Goal: Task Accomplishment & Management: Complete application form

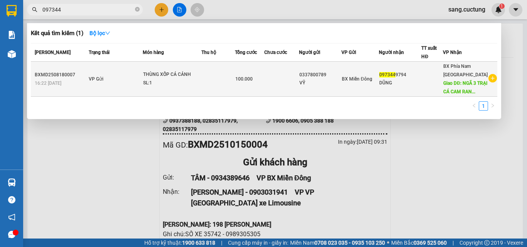
type input "097344"
click at [341, 97] on td "0337800789 VỸ" at bounding box center [320, 79] width 42 height 35
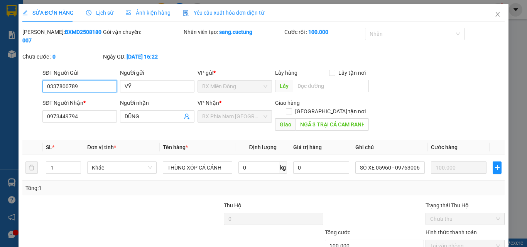
type input "0337800789"
type input "0973449794"
type input "NGÃ 3 TRẠI CÁ CAM RANH"
type input "100.000"
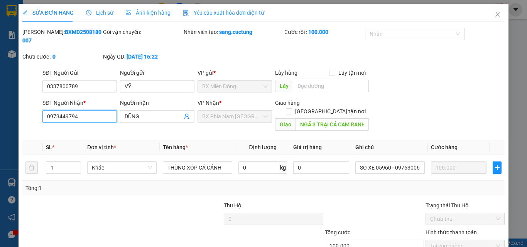
click at [93, 110] on input "0973449794" at bounding box center [79, 116] width 74 height 12
click at [490, 11] on span "Close" at bounding box center [498, 15] width 22 height 22
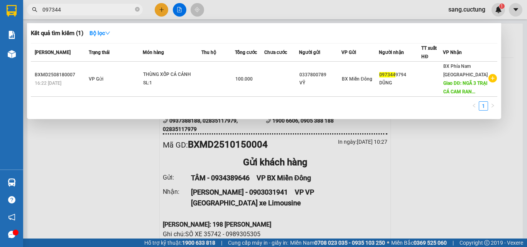
click at [101, 10] on input "097344" at bounding box center [87, 9] width 91 height 8
type input "0"
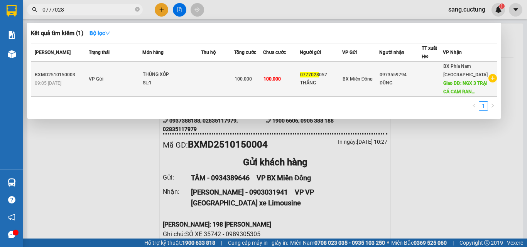
type input "0777028"
click at [362, 92] on td "BX Miền Đông" at bounding box center [360, 79] width 37 height 35
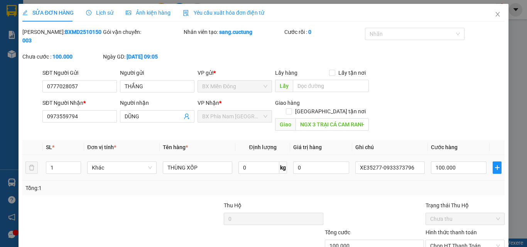
type input "0777028057"
type input "0973559794"
type input "NGX 3 TRẠI CÁ CAM RANH"
type input "100.000"
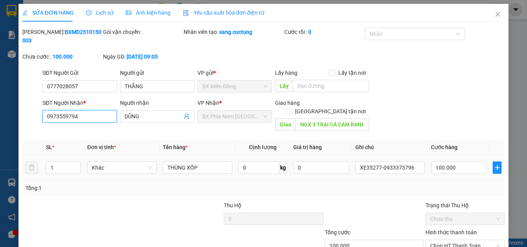
click at [83, 110] on input "0973559794" at bounding box center [79, 116] width 74 height 12
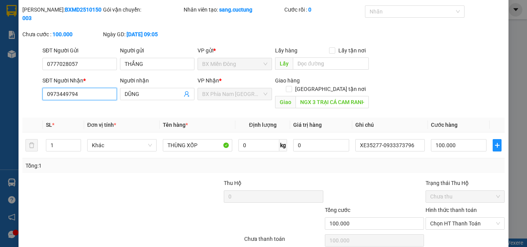
scroll to position [40, 0]
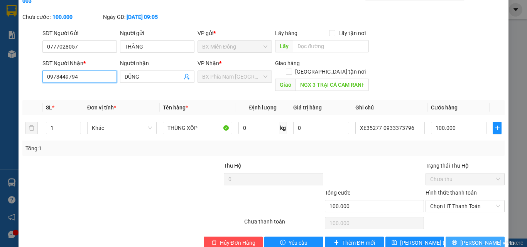
type input "0973449794"
click at [475, 239] on span "[PERSON_NAME] và In" at bounding box center [487, 243] width 54 height 8
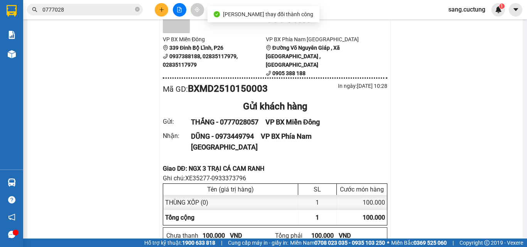
scroll to position [77, 0]
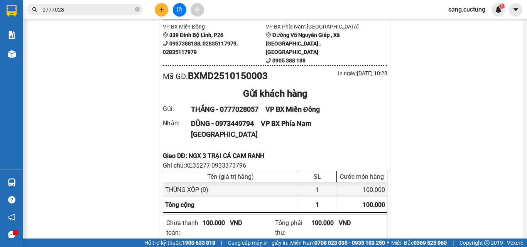
click at [211, 151] on div "Giao DĐ: NGX 3 TRẠI CÁ CAM RANH" at bounding box center [275, 156] width 224 height 10
click at [208, 151] on div "Giao DĐ: NGX 3 TRẠI CÁ CAM RANH" at bounding box center [275, 156] width 224 height 10
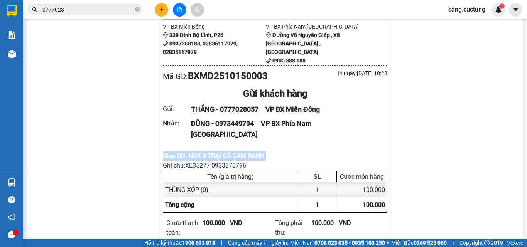
copy div "Giao DĐ: NGX 3 TRẠI CÁ CAM RANH"
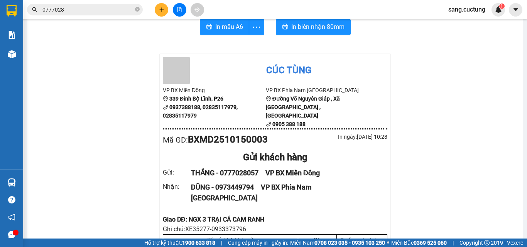
scroll to position [0, 0]
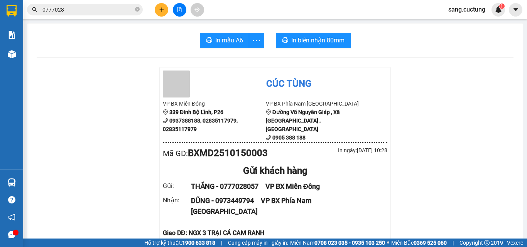
click at [160, 15] on button at bounding box center [161, 9] width 13 height 13
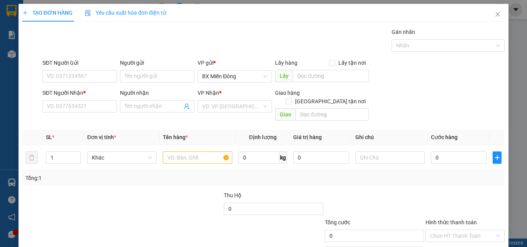
click at [63, 84] on div "SĐT Người Gửi VD: 0371234567" at bounding box center [79, 72] width 74 height 27
click at [62, 79] on input "SĐT Người Gửi" at bounding box center [79, 76] width 74 height 12
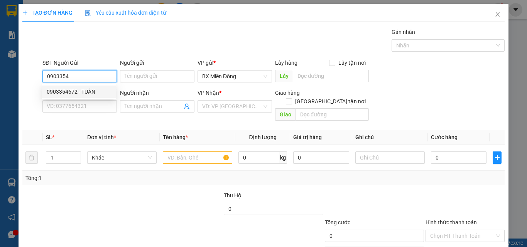
click at [64, 93] on div "0903354672 - TUẤN" at bounding box center [79, 92] width 64 height 8
type input "0903354672"
type input "TUẤN"
type input "0935869208"
type input "SƠN"
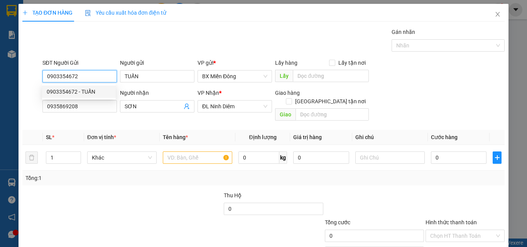
type input "280.000"
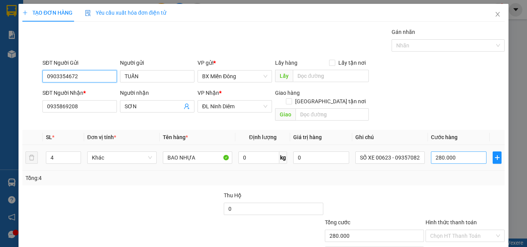
type input "0903354672"
click at [435, 152] on input "280.000" at bounding box center [459, 158] width 56 height 12
type input "2"
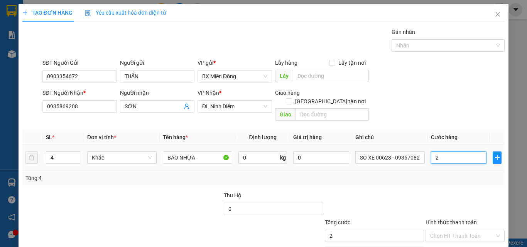
type input "25"
type input "250"
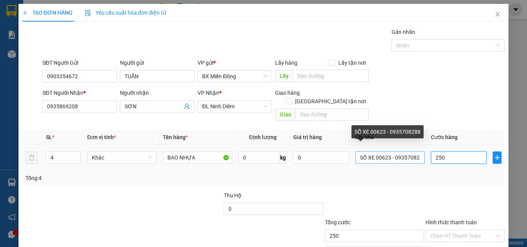
type input "250"
type input "250.000"
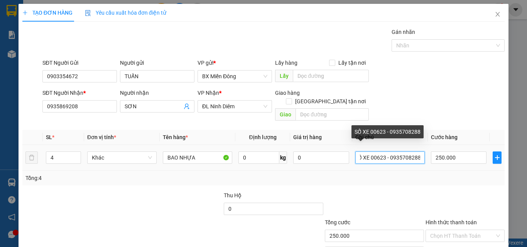
drag, startPoint x: 373, startPoint y: 150, endPoint x: 441, endPoint y: 159, distance: 68.9
click at [441, 159] on tr "4 Khác BAO NHỰA 0 kg 0 SỐ XE 00623 - 0935708288 250.000" at bounding box center [263, 158] width 482 height 26
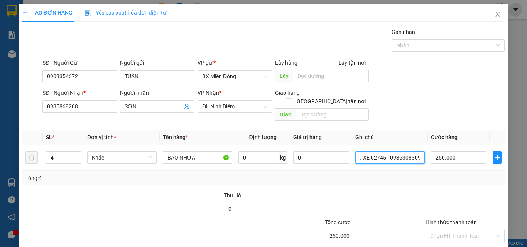
type input "SỐ XE 02745 - 0936308309"
click at [446, 171] on div "Tổng: 4" at bounding box center [263, 178] width 482 height 15
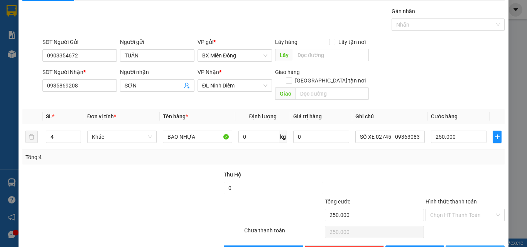
scroll to position [38, 0]
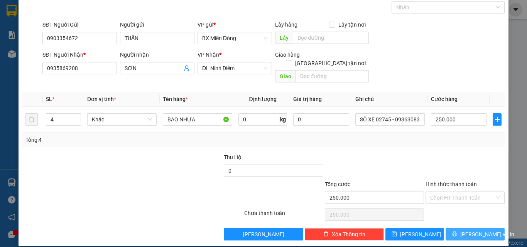
click at [461, 228] on button "[PERSON_NAME] và In" at bounding box center [474, 234] width 59 height 12
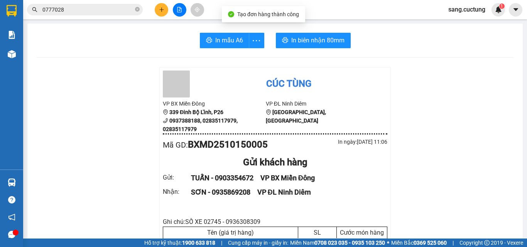
click at [308, 34] on button "In biên nhận 80mm" at bounding box center [313, 40] width 75 height 15
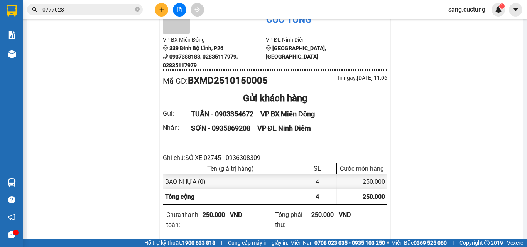
scroll to position [77, 0]
